Goal: Task Accomplishment & Management: Manage account settings

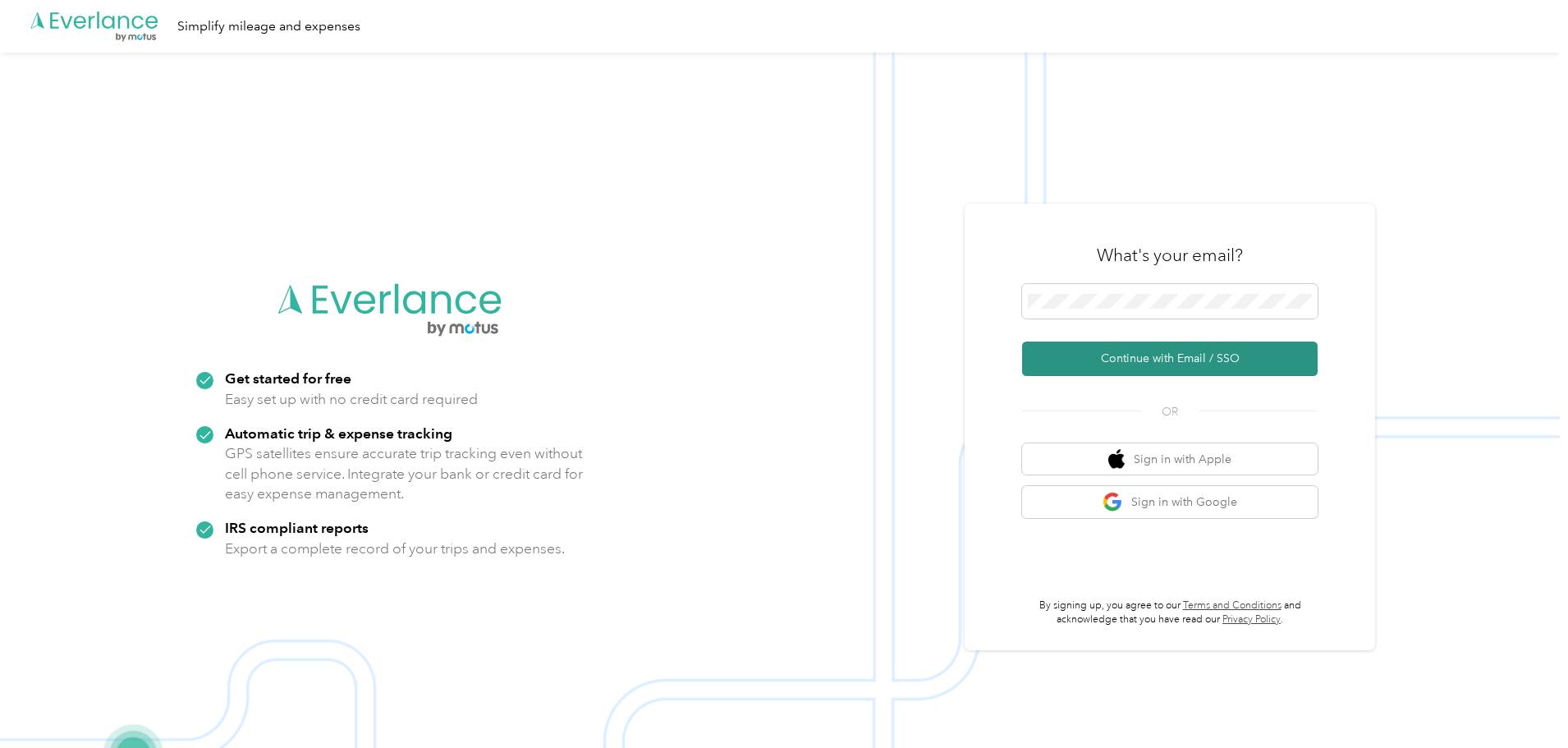
click at [1213, 354] on button "Continue with Email / SSO" at bounding box center [1171, 358] width 296 height 34
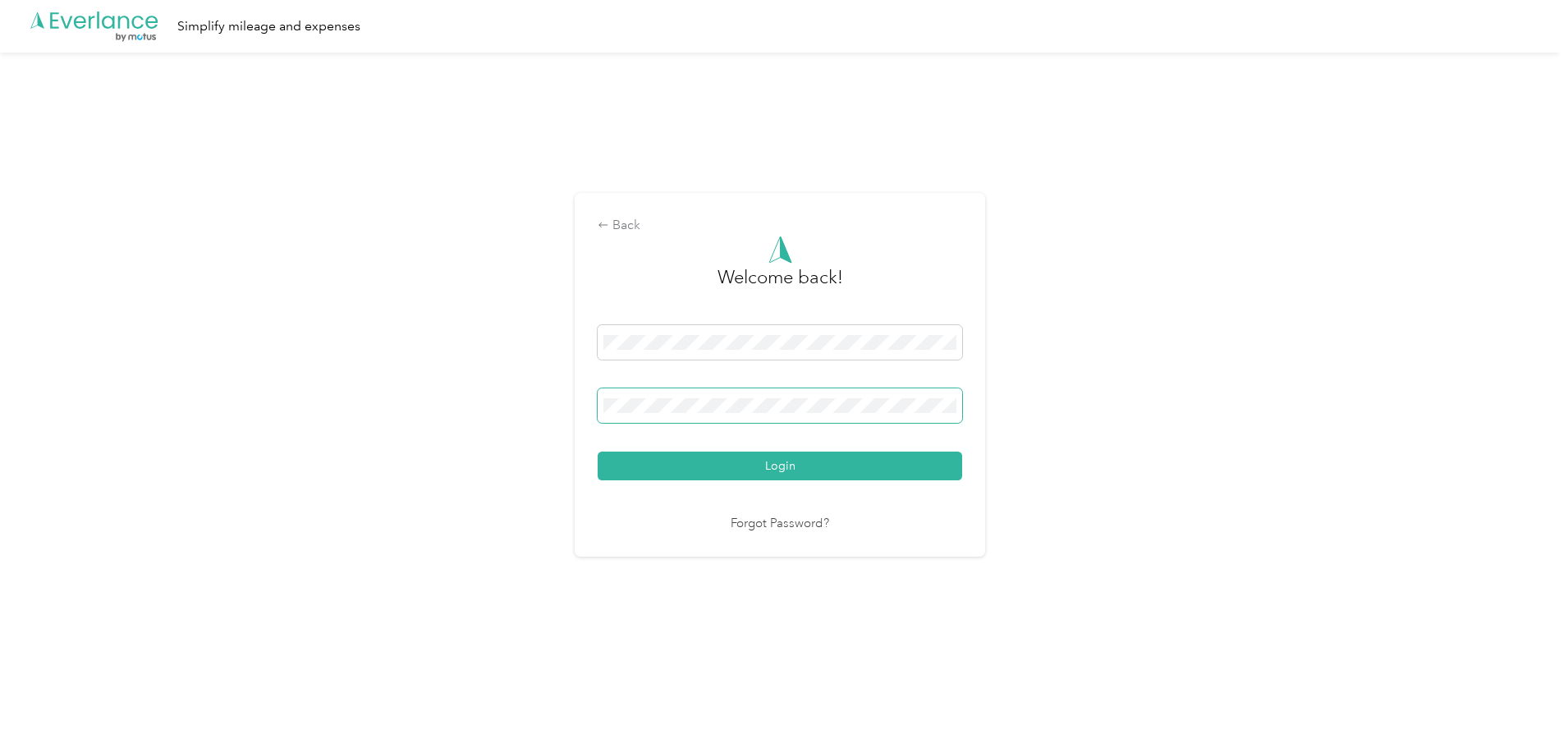
click at [702, 396] on span at bounding box center [780, 405] width 364 height 34
click at [598, 451] on button "Login" at bounding box center [780, 465] width 364 height 28
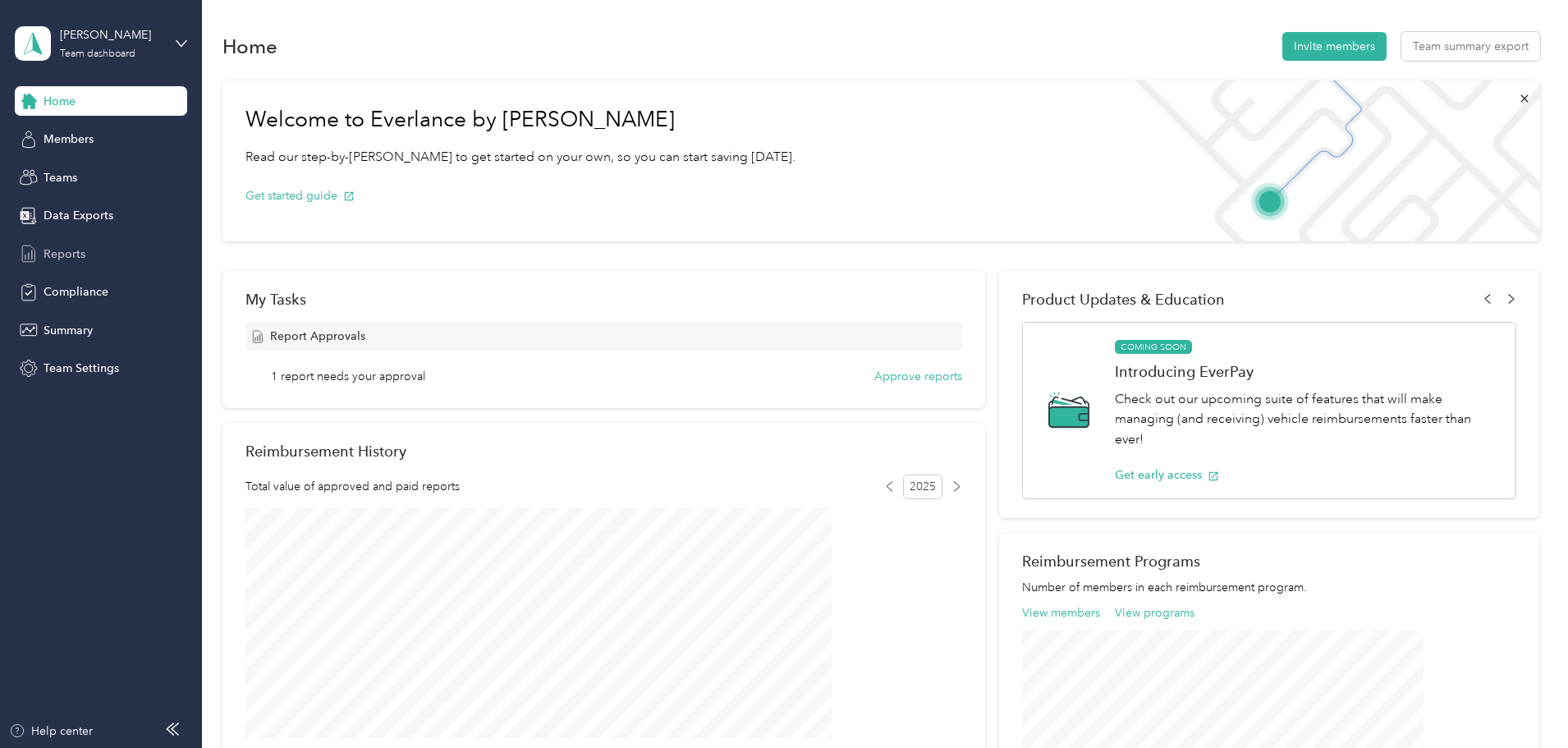
click at [103, 256] on div "Reports" at bounding box center [101, 253] width 173 height 29
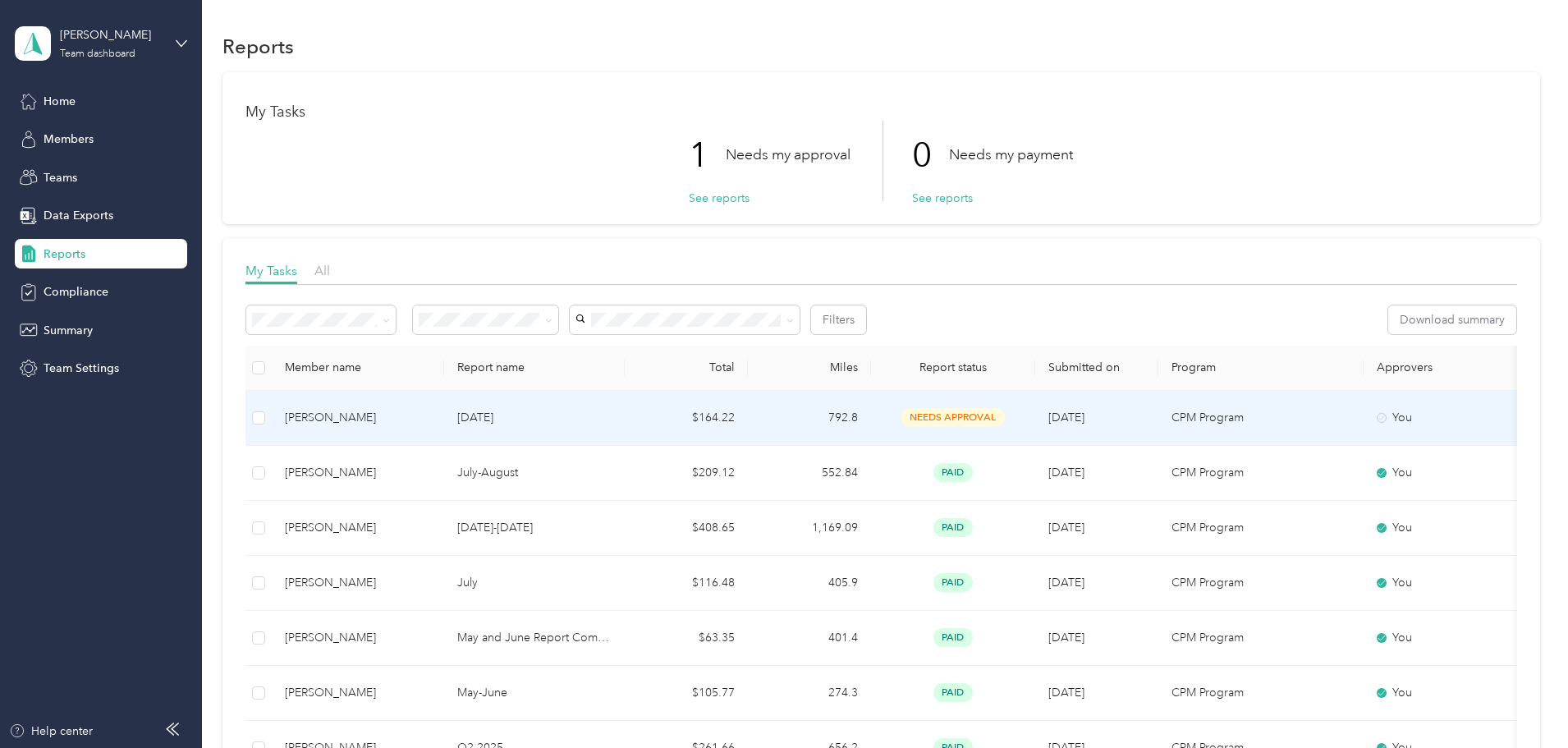
click at [612, 410] on p "[DATE]" at bounding box center [534, 417] width 155 height 18
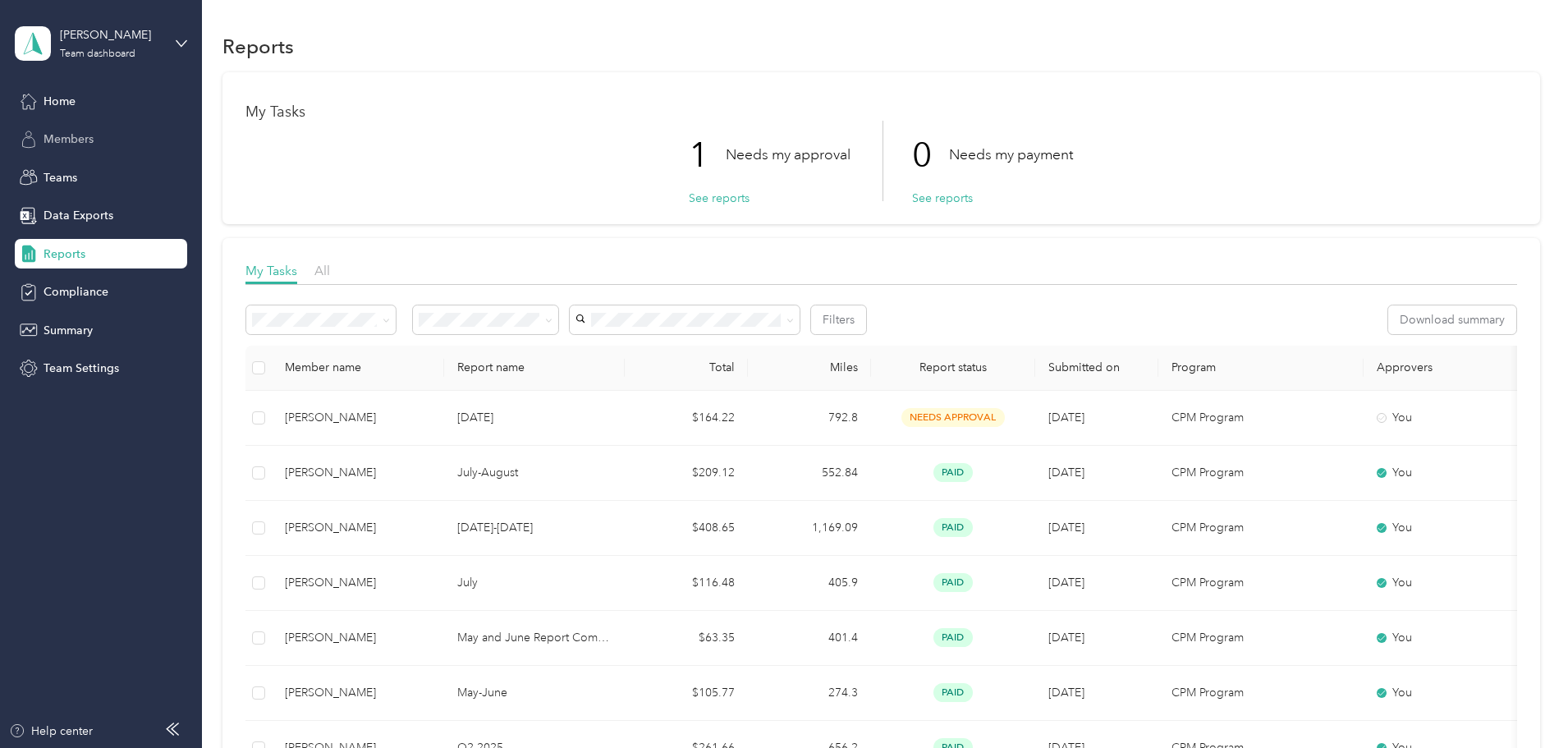
click at [92, 138] on span "Members" at bounding box center [68, 139] width 50 height 17
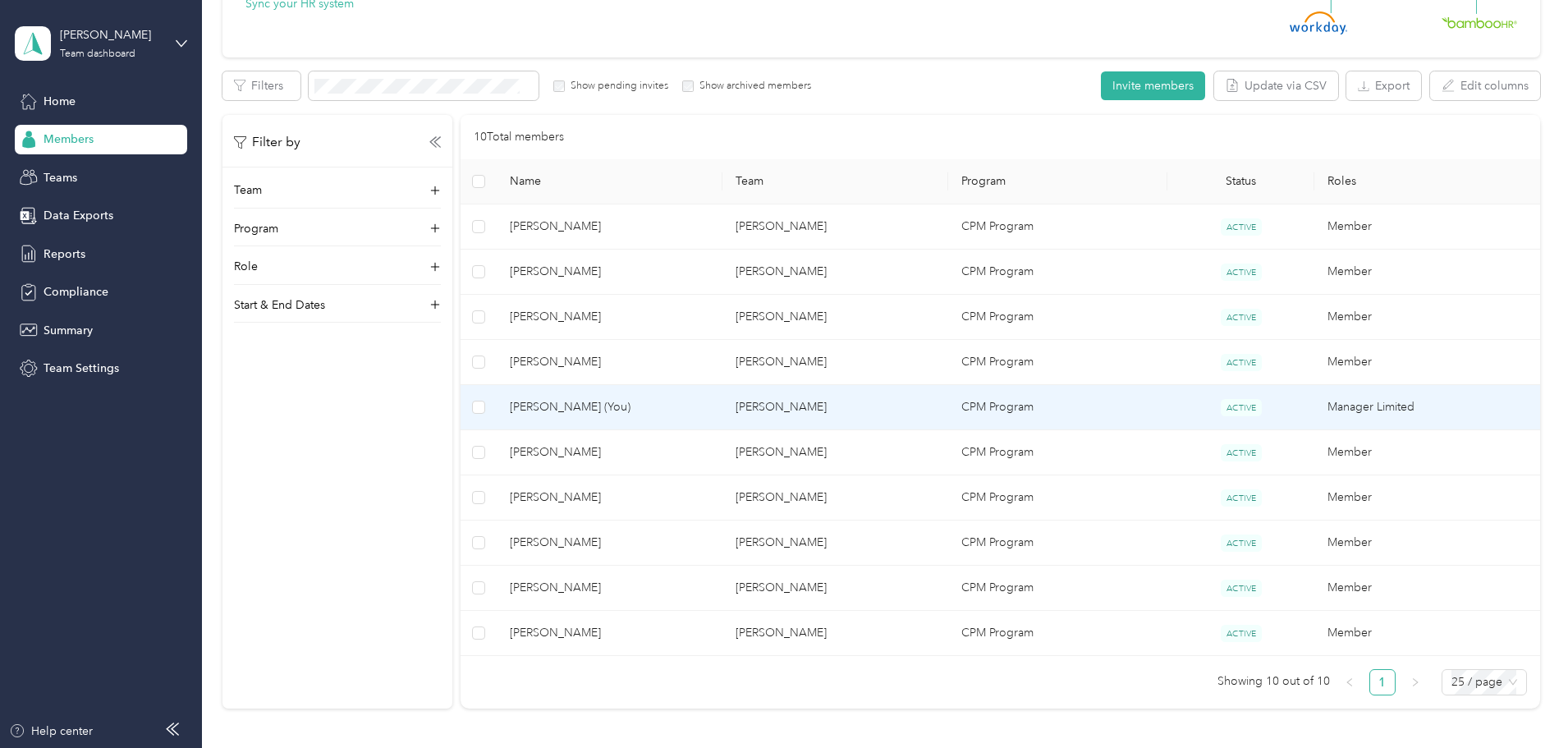
scroll to position [246, 0]
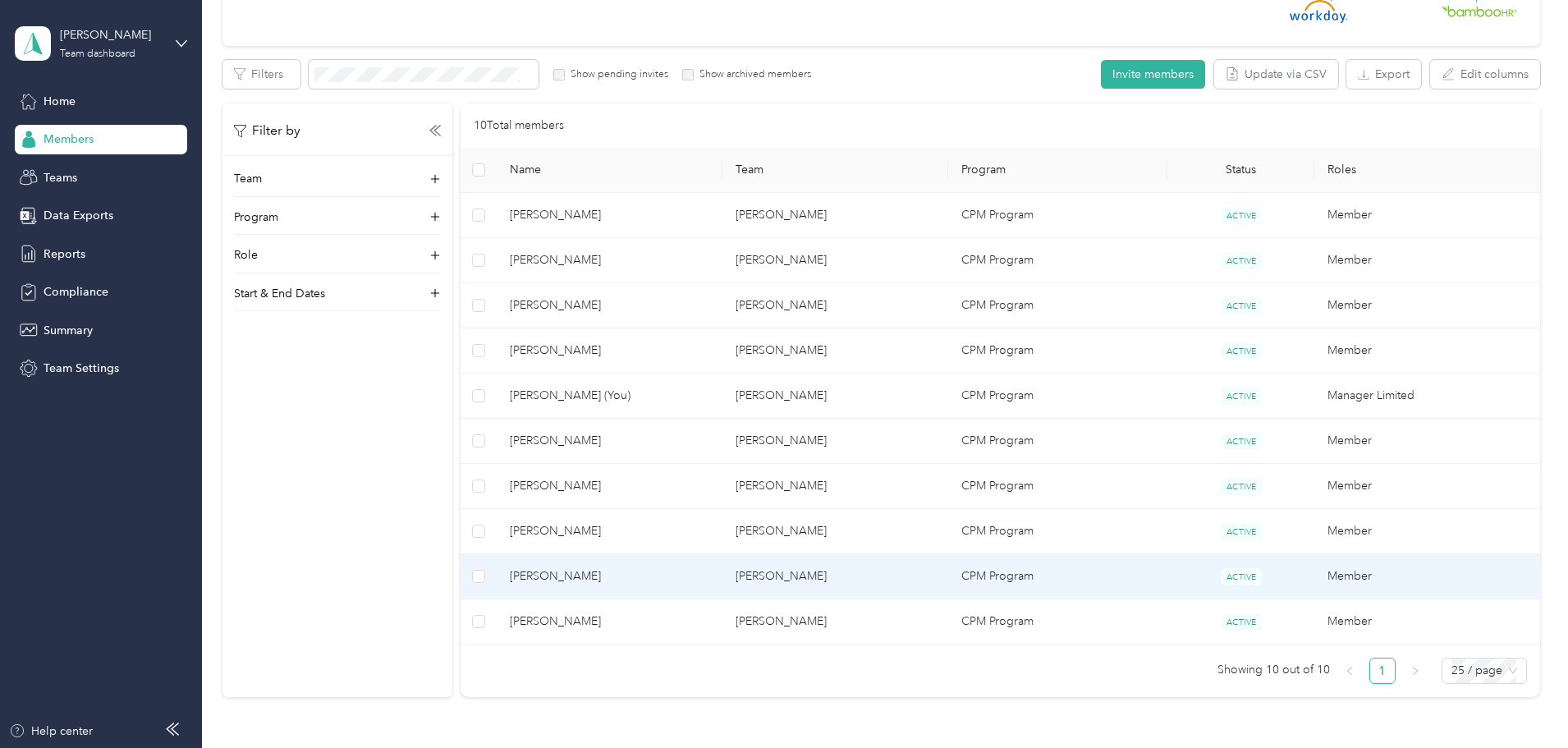
click at [709, 576] on span "[PERSON_NAME]" at bounding box center [610, 575] width 199 height 18
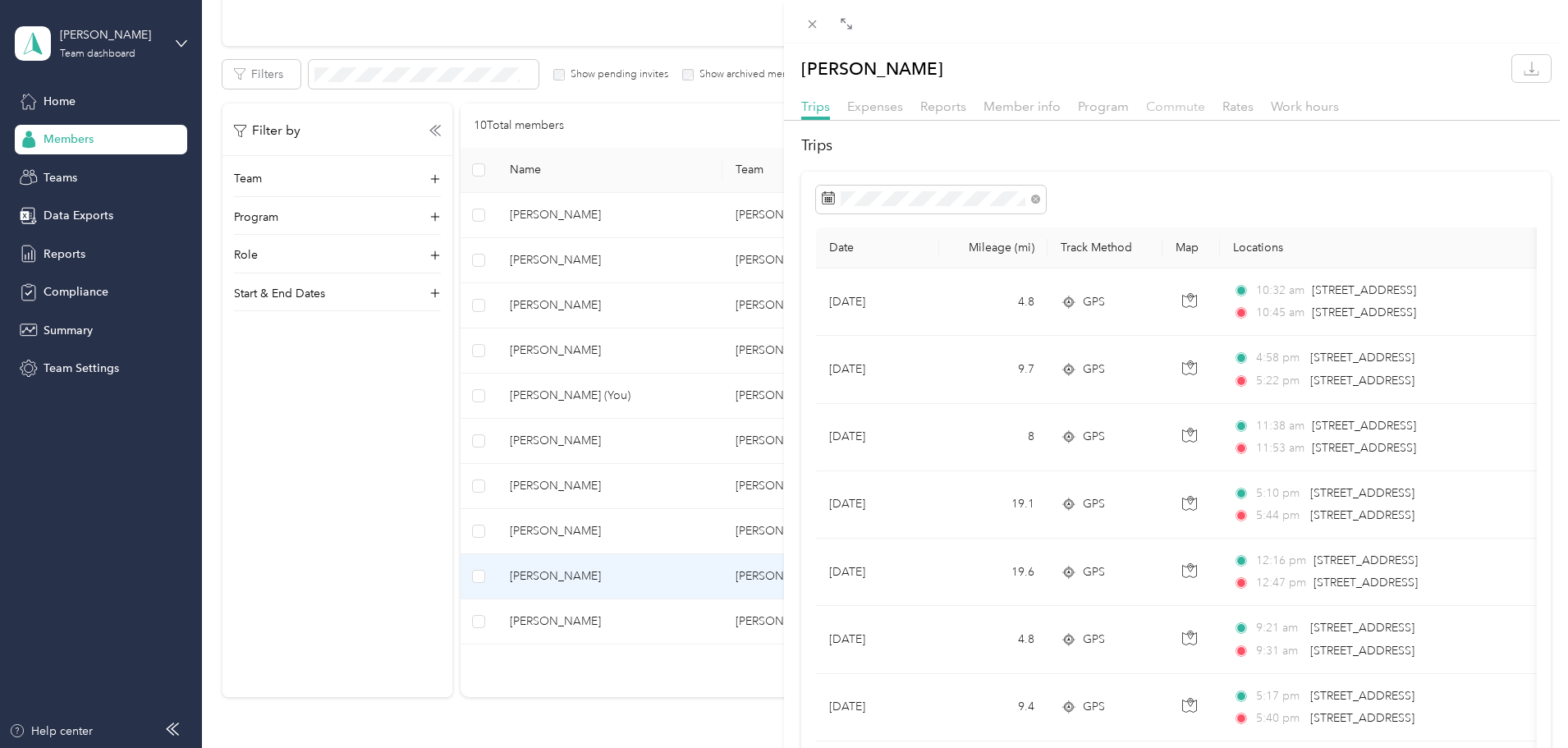
click at [1196, 100] on span "Commute" at bounding box center [1175, 106] width 59 height 15
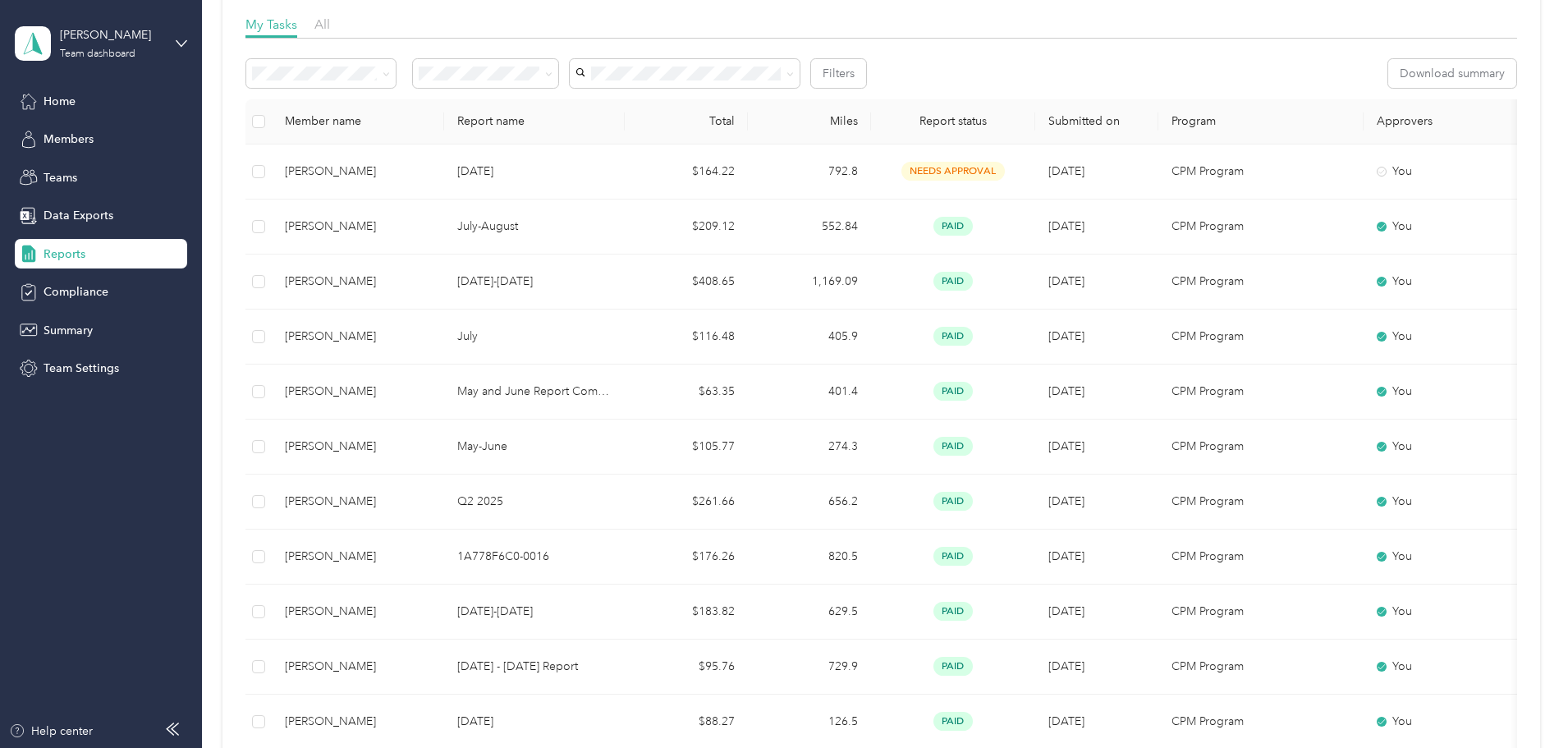
click at [107, 242] on div "Reports" at bounding box center [101, 253] width 173 height 29
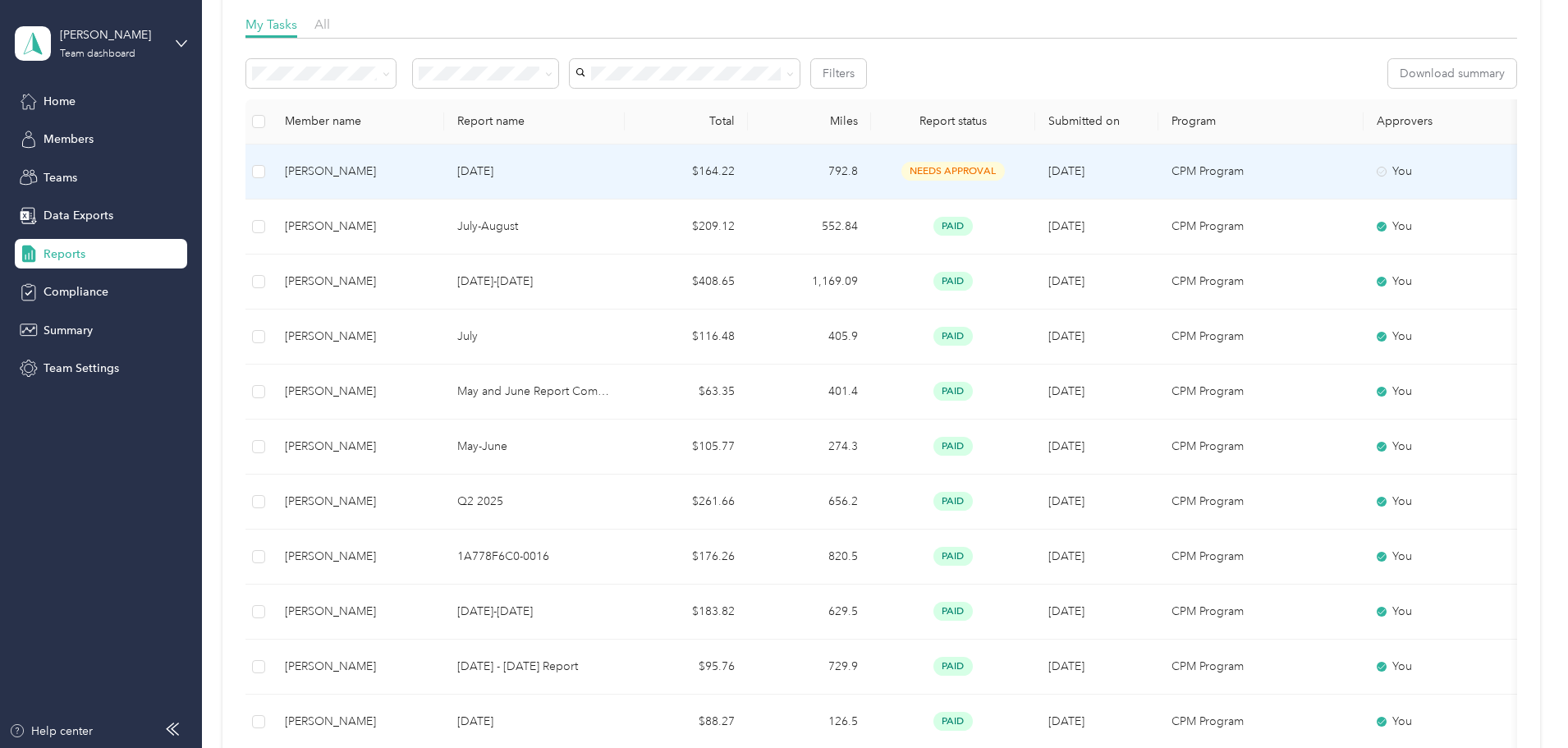
click at [584, 189] on td "[DATE]" at bounding box center [534, 172] width 180 height 55
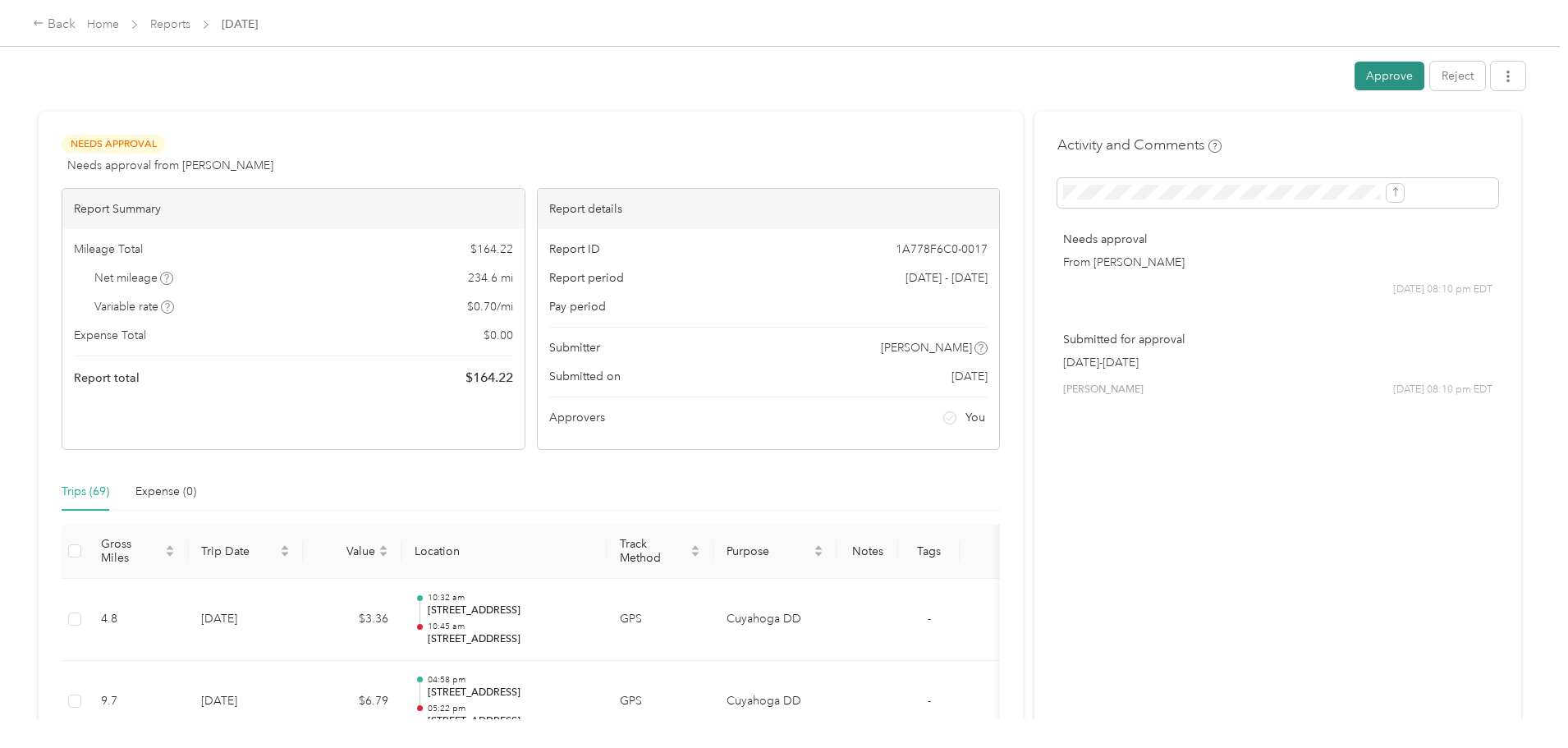
click at [1355, 72] on button "Approve" at bounding box center [1390, 76] width 70 height 28
